Goal: Communication & Community: Ask a question

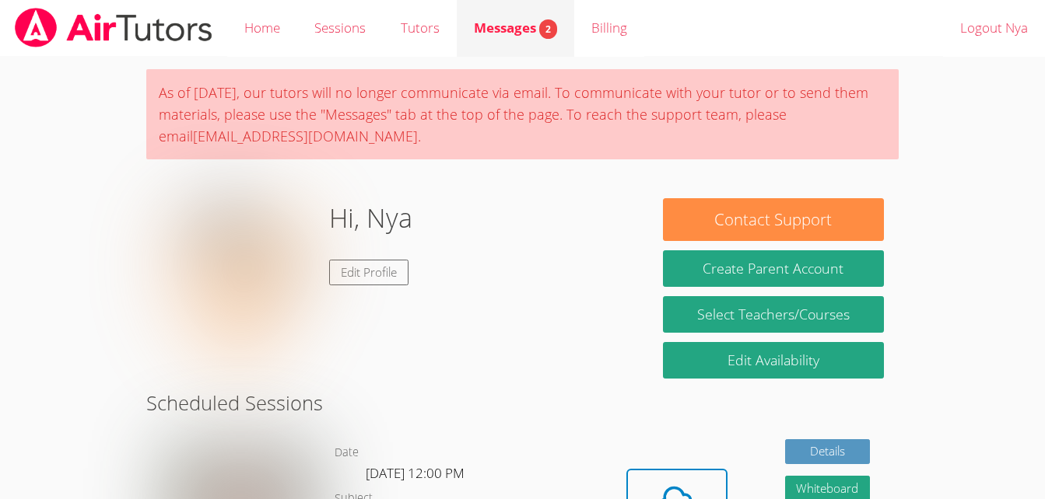
click at [555, 9] on link "Messages 2" at bounding box center [515, 28] width 117 height 57
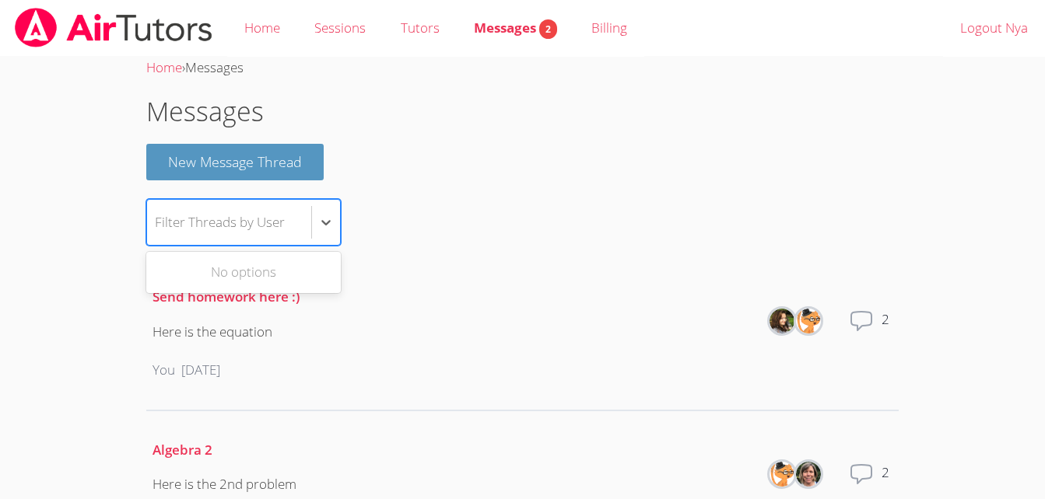
click at [254, 229] on div "Filter Threads by User" at bounding box center [220, 222] width 130 height 23
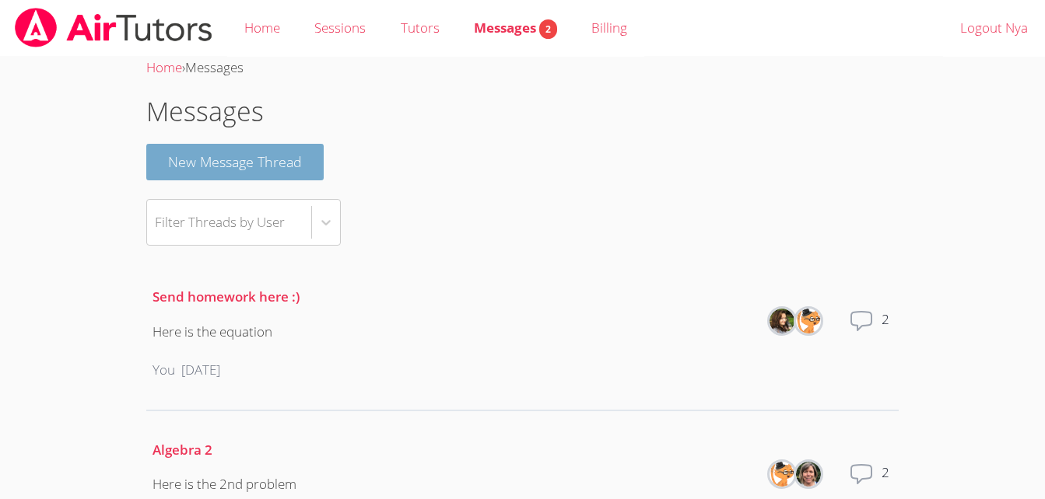
click at [292, 166] on button "New Message Thread" at bounding box center [234, 162] width 177 height 37
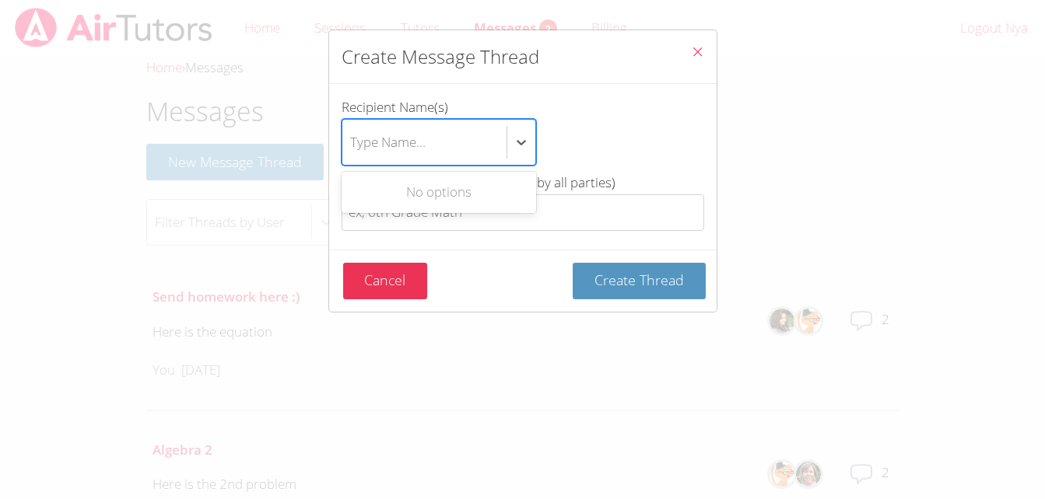
click at [403, 142] on div "Type Name..." at bounding box center [387, 142] width 75 height 23
click at [352, 142] on input "Recipient Name(s) Use Up and Down to choose options, press Enter to select the …" at bounding box center [351, 142] width 2 height 36
type input "E"
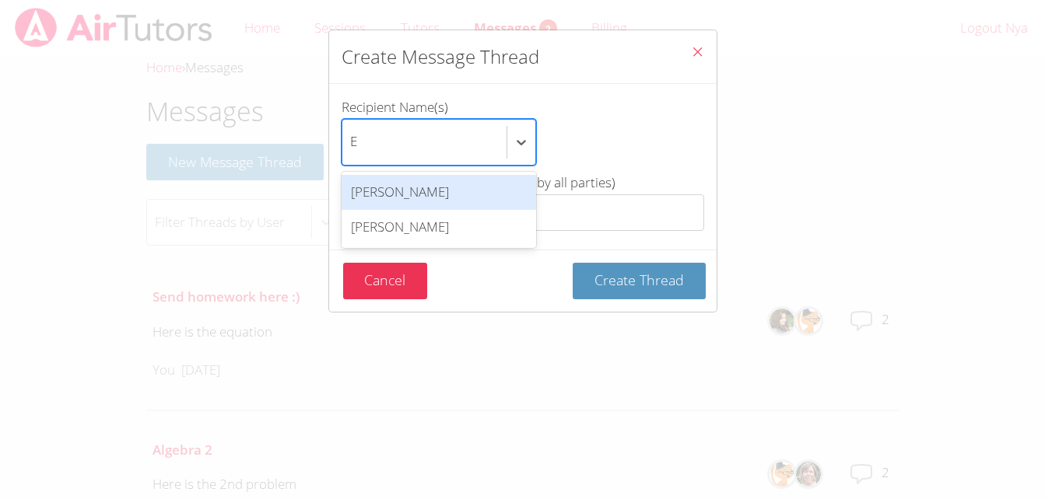
click at [418, 195] on div "[PERSON_NAME]" at bounding box center [438, 192] width 194 height 35
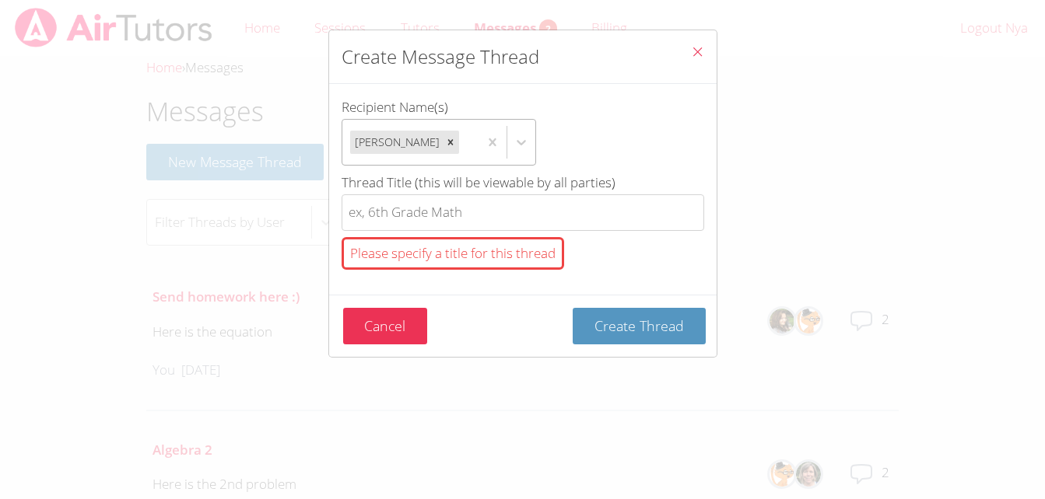
click at [692, 36] on button "Close" at bounding box center [697, 53] width 38 height 47
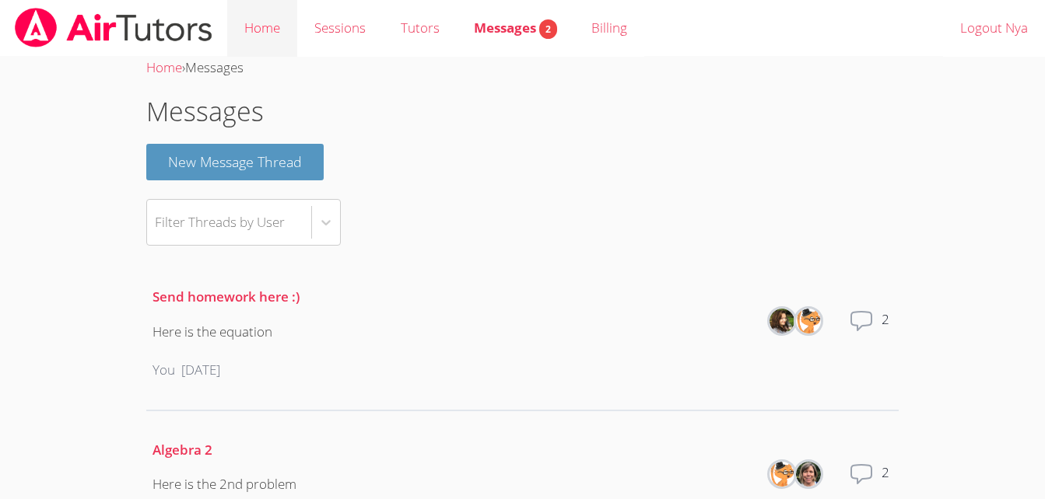
click at [245, 25] on link "Home" at bounding box center [262, 28] width 70 height 57
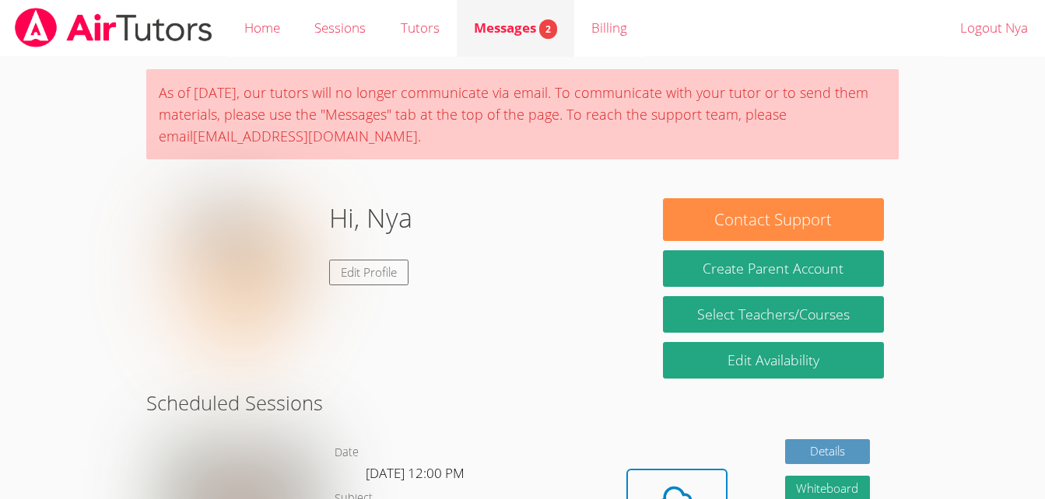
click at [513, 23] on span "Messages 2" at bounding box center [515, 28] width 83 height 18
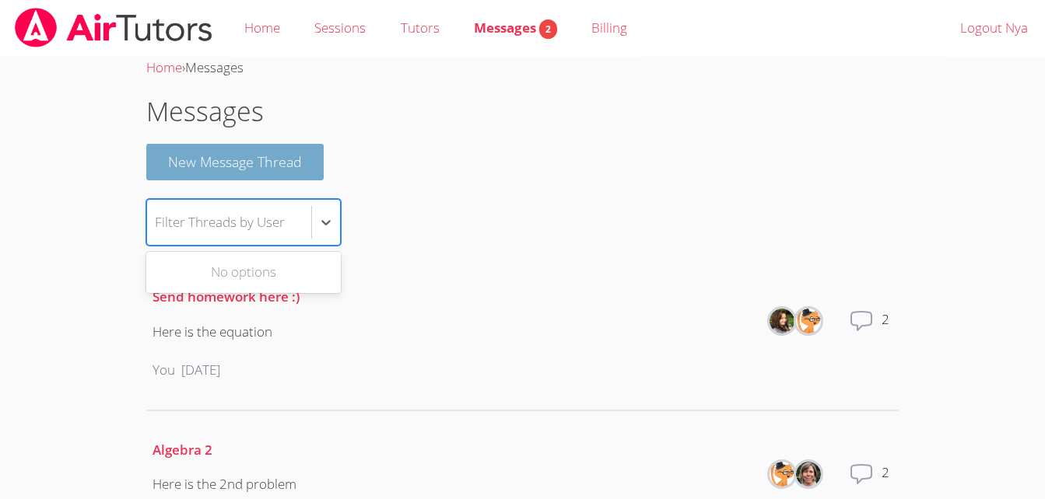
drag, startPoint x: 225, startPoint y: 201, endPoint x: 224, endPoint y: 172, distance: 28.8
click at [224, 172] on button "New Message Thread" at bounding box center [234, 162] width 177 height 37
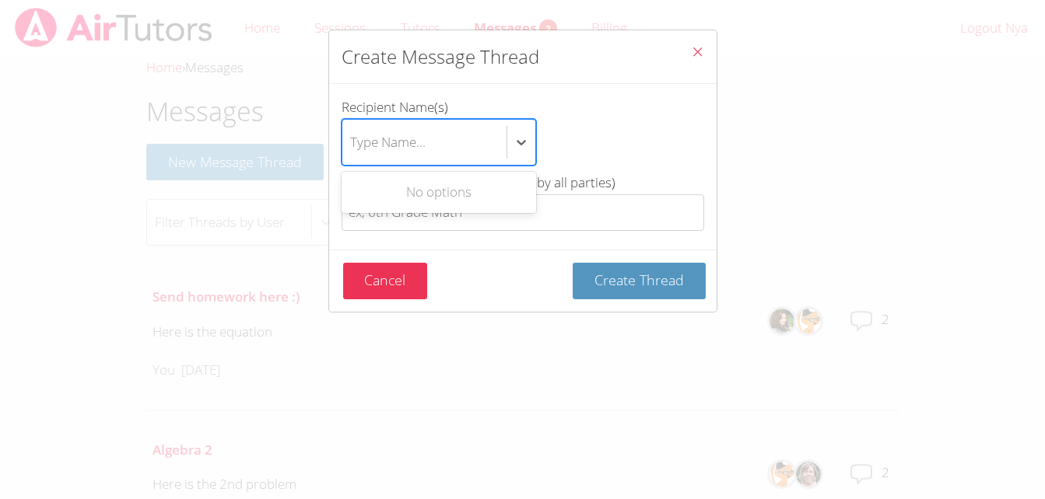
click at [359, 159] on div "Type Name..." at bounding box center [424, 142] width 164 height 45
click at [352, 159] on input "Recipient Name(s) Use Up and Down to choose options, press Enter to select the …" at bounding box center [351, 142] width 2 height 36
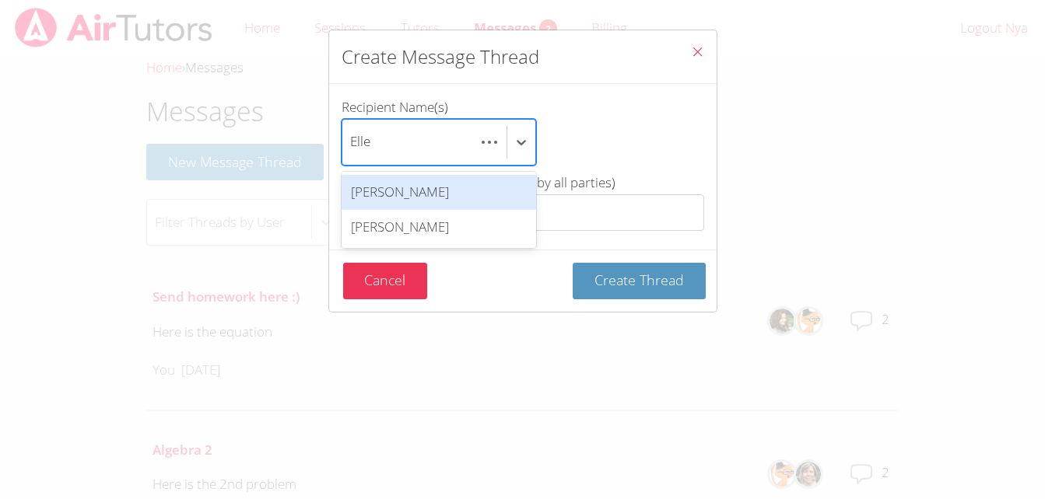
scroll to position [0, 7]
type input "Ellen"
click at [393, 198] on div "[PERSON_NAME]" at bounding box center [438, 192] width 194 height 35
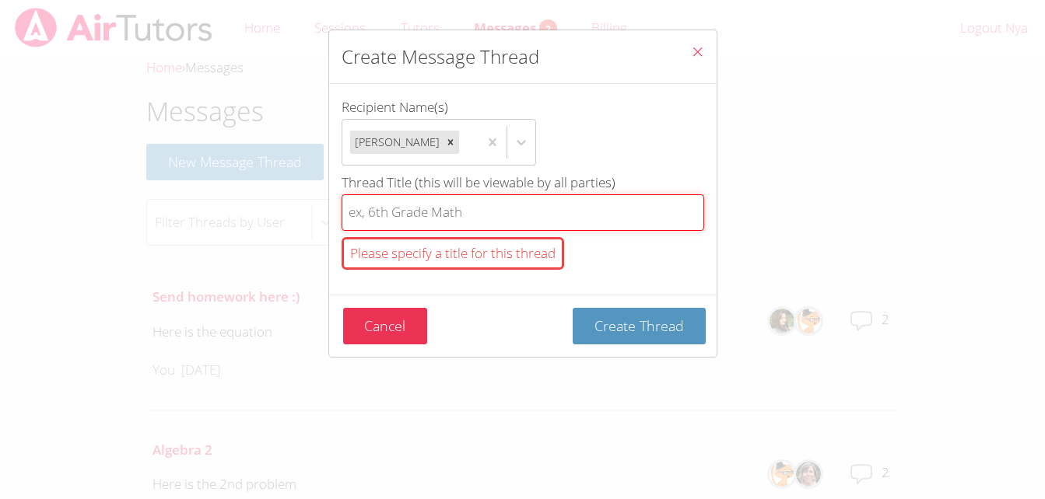
click at [426, 215] on input "Thread Title (this will be viewable by all parties) Please specify a title for …" at bounding box center [522, 212] width 362 height 37
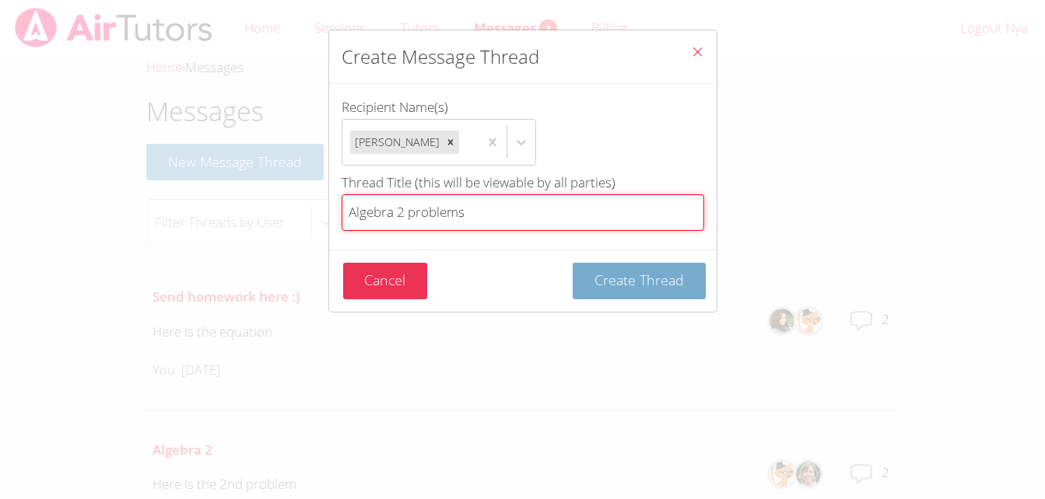
type input "Algebra 2 problems"
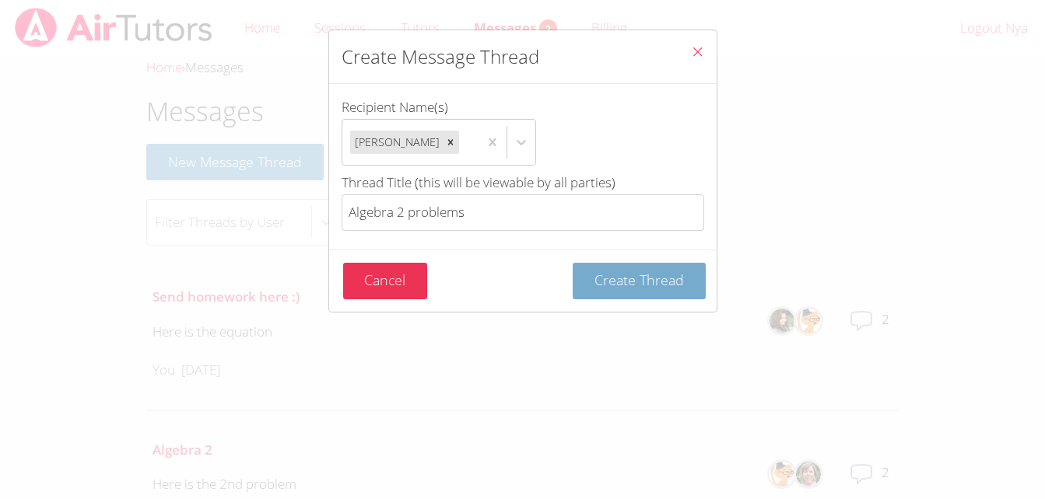
click at [594, 288] on span "Create Thread" at bounding box center [638, 280] width 89 height 19
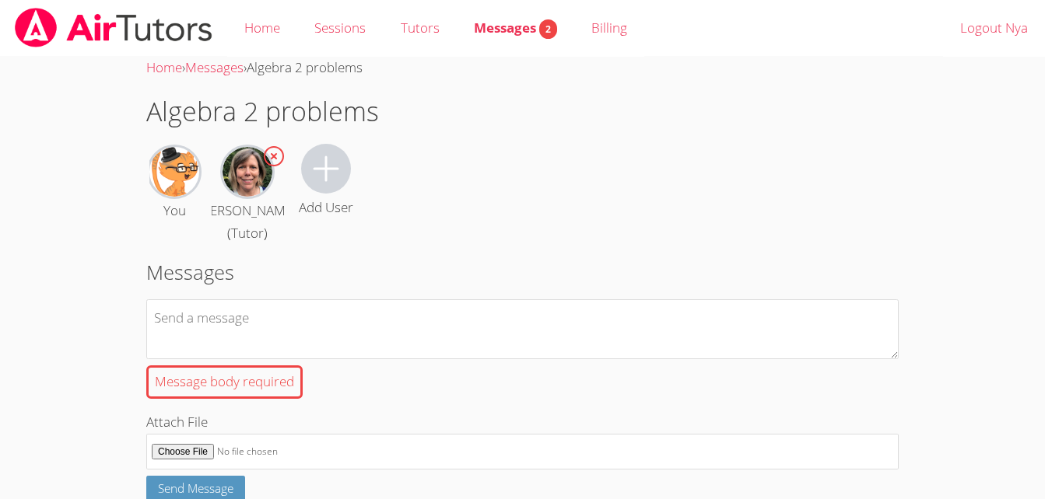
click at [554, 296] on div "Messages Message body required Attach File Send Message" at bounding box center [522, 379] width 752 height 244
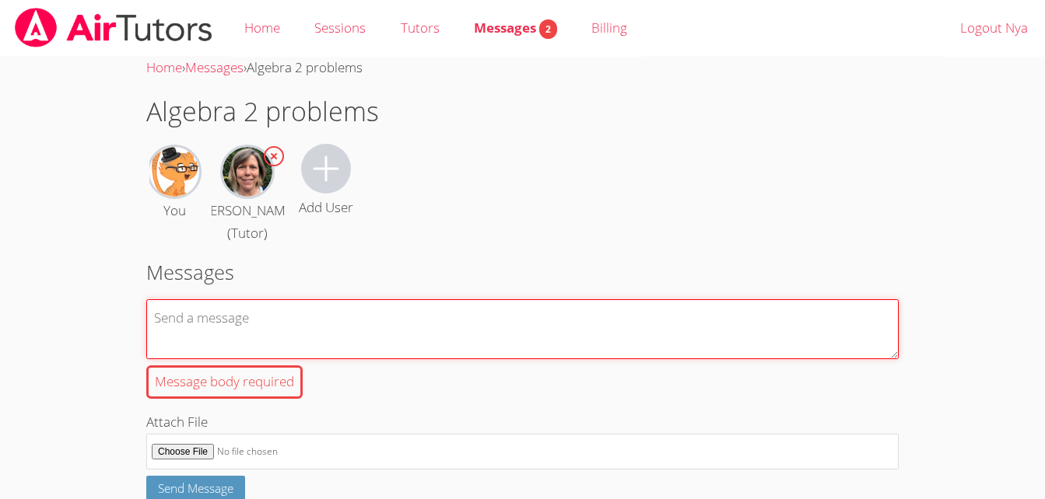
click at [531, 324] on textarea "Message body required" at bounding box center [522, 329] width 752 height 60
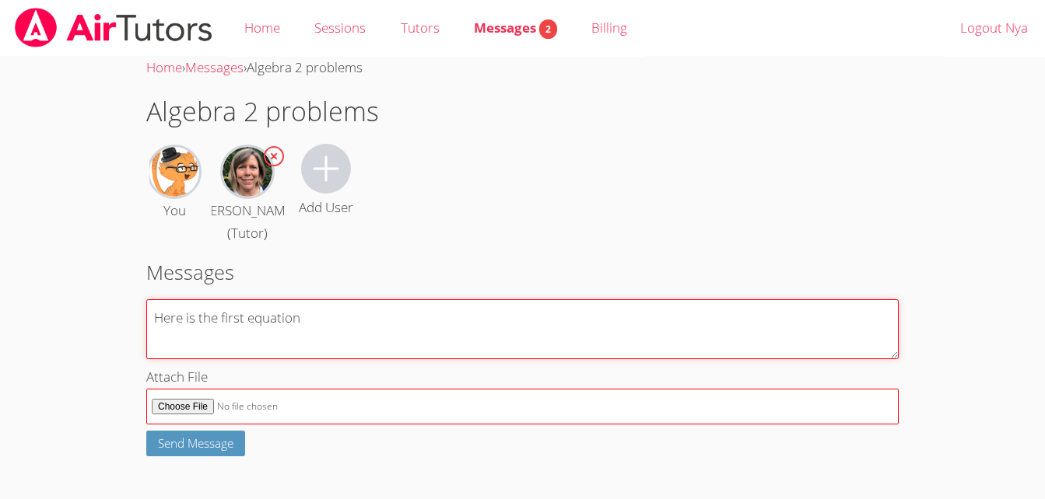
type textarea "Here is the first equation"
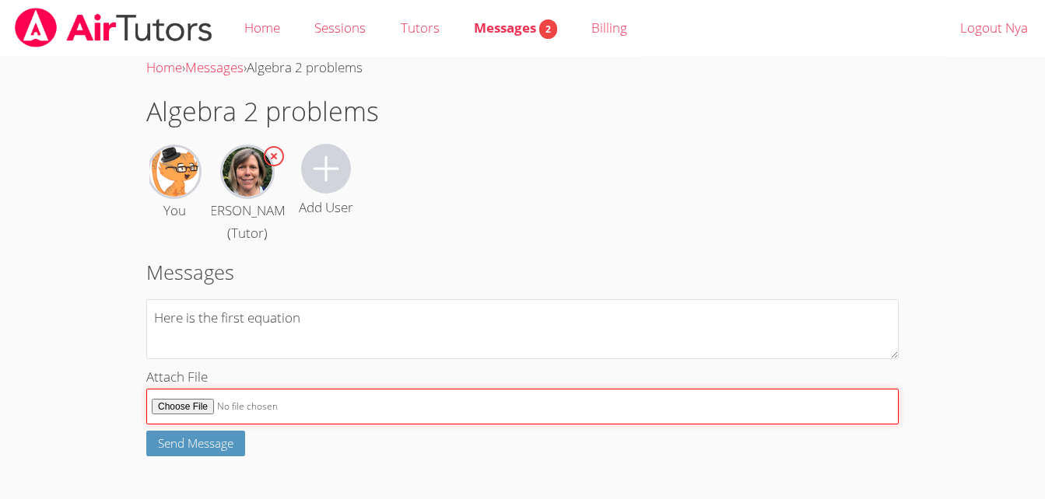
click at [203, 407] on input "Attach File" at bounding box center [522, 407] width 752 height 37
type input "C:\fakepath\Screenshot_9-9-2025_115016_r07.core.learn.edgenuity.com.jpeg"
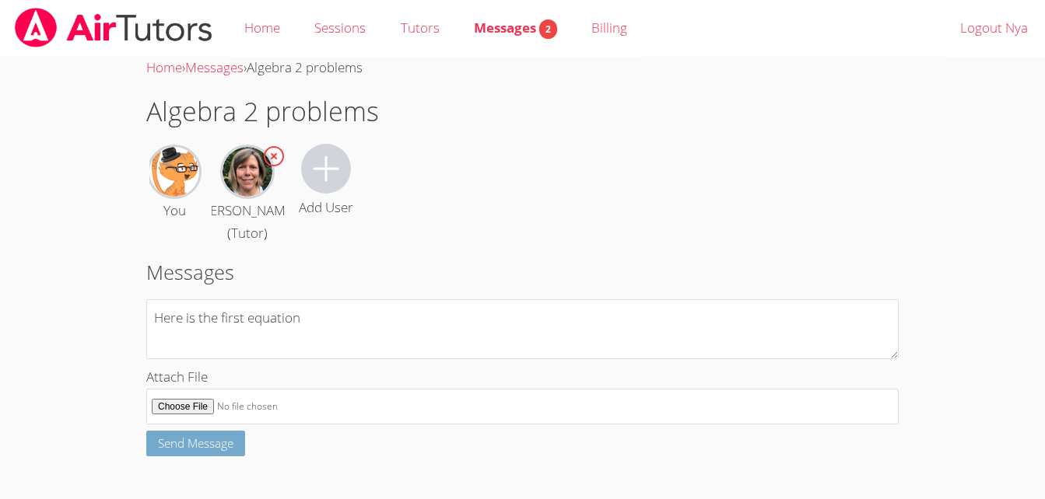
click at [194, 454] on button "Send Message" at bounding box center [195, 444] width 99 height 26
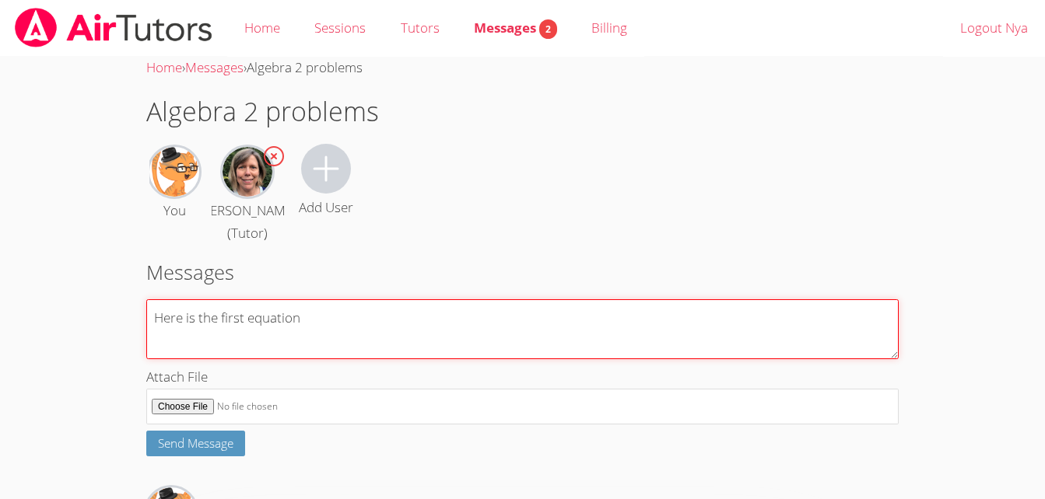
click at [237, 345] on textarea "Here is the first equation" at bounding box center [522, 329] width 752 height 60
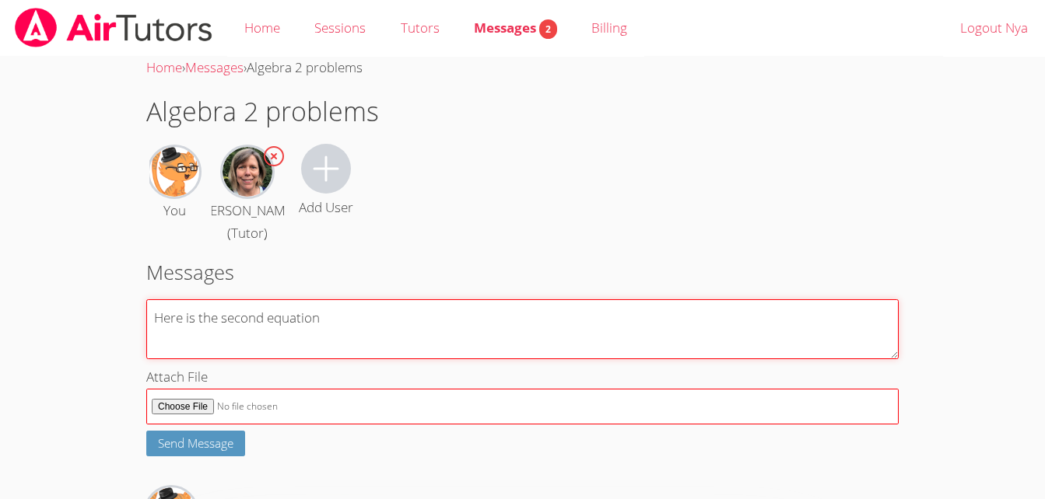
type textarea "Here is the second equation"
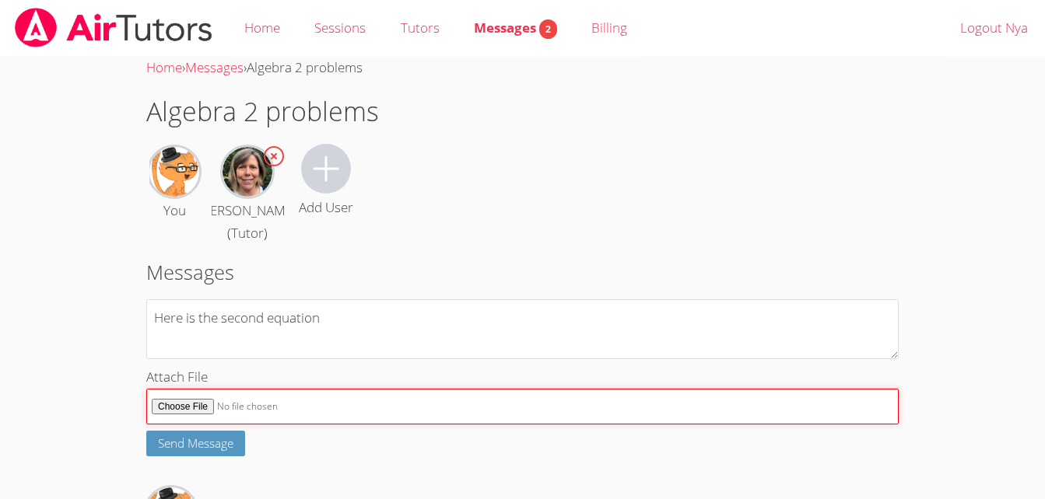
click at [187, 403] on input "Attach File" at bounding box center [522, 407] width 752 height 37
type input "C:\fakepath\Screenshot_9-9-2025_114955_r07.core.learn.edgenuity.com.jpeg"
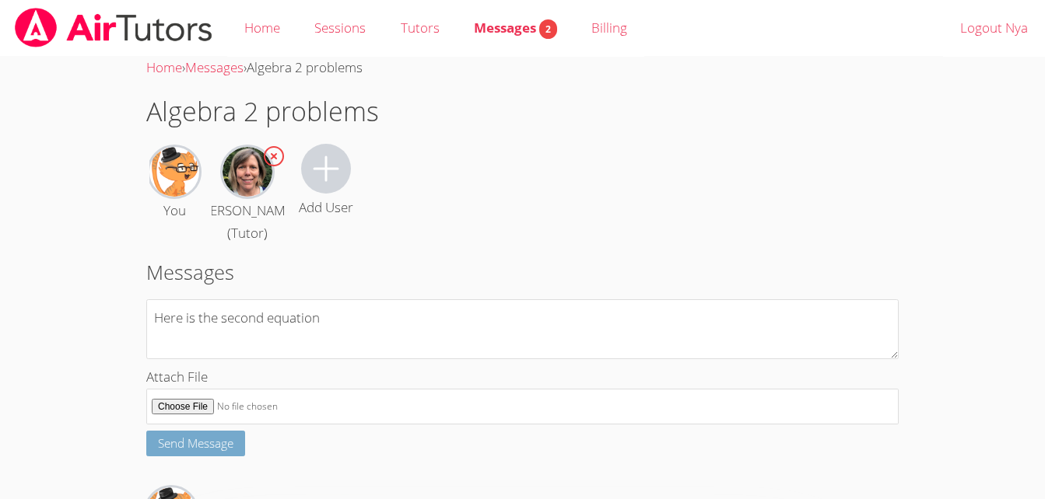
click at [207, 447] on span "Send Message" at bounding box center [195, 444] width 75 height 16
click at [26, 19] on img at bounding box center [113, 28] width 201 height 40
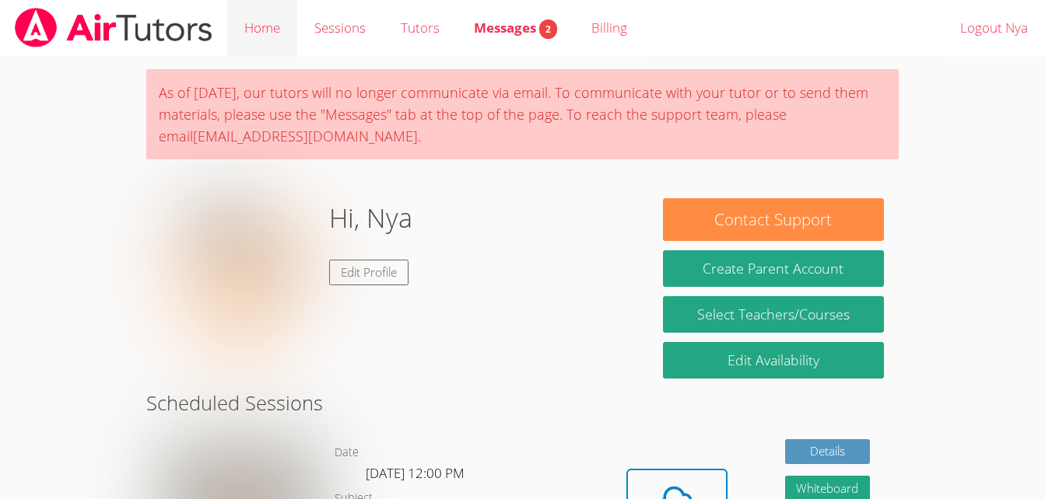
click at [247, 19] on link "Home" at bounding box center [262, 28] width 70 height 57
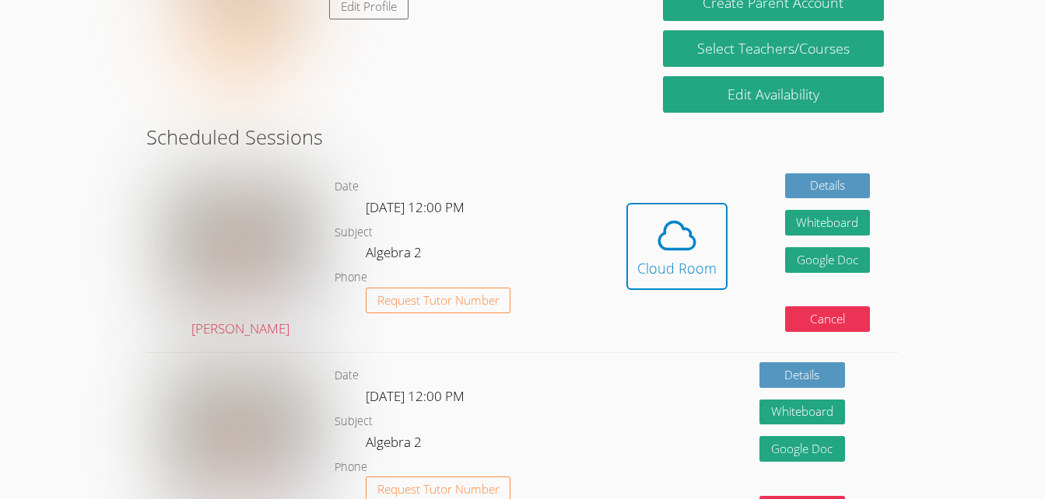
scroll to position [257, 0]
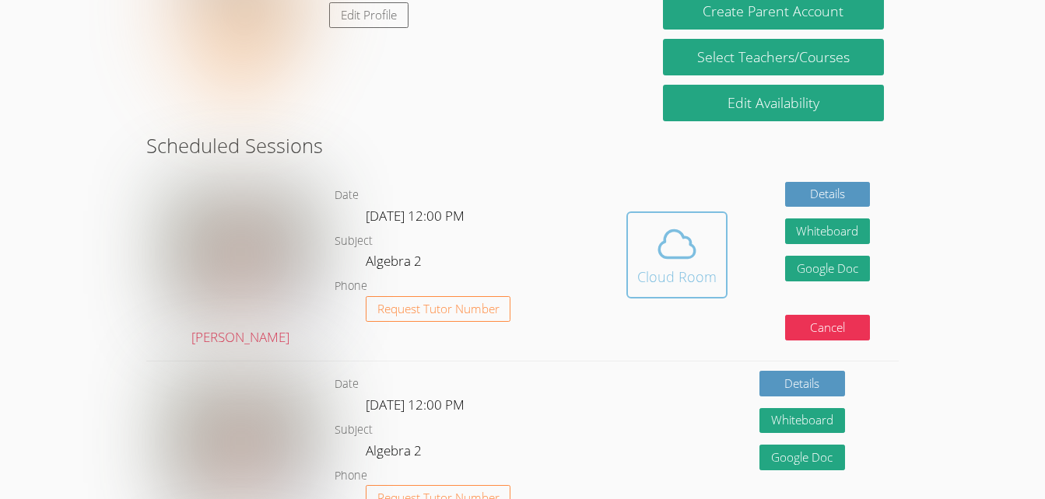
click at [643, 254] on span at bounding box center [676, 244] width 79 height 44
click at [674, 236] on icon at bounding box center [677, 244] width 44 height 44
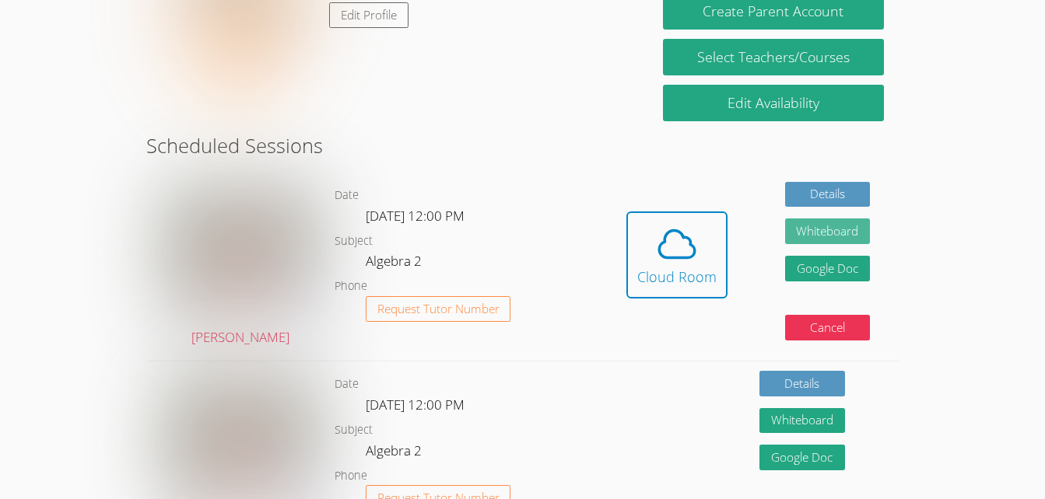
click at [828, 225] on button "Whiteboard" at bounding box center [828, 232] width 86 height 26
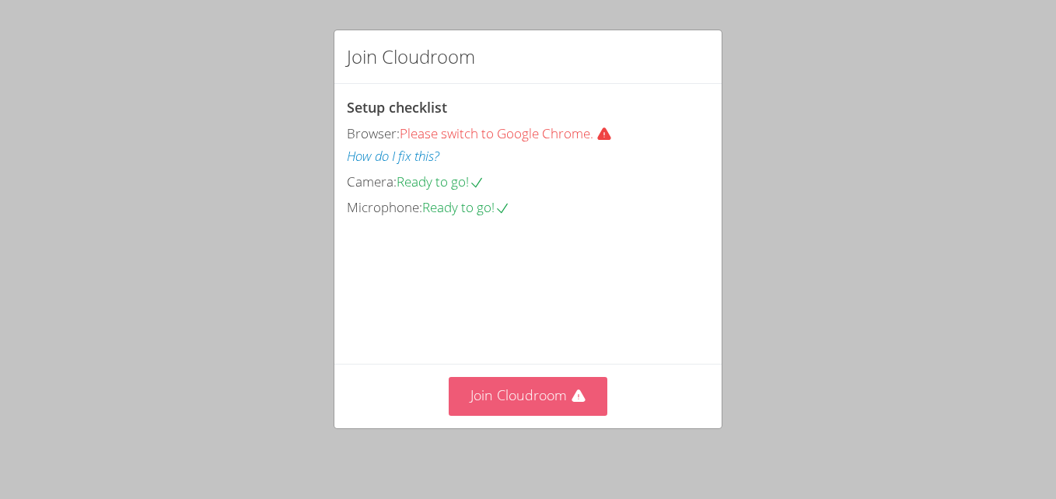
click at [482, 382] on button "Join Cloudroom" at bounding box center [528, 396] width 159 height 38
